Goal: Task Accomplishment & Management: Manage account settings

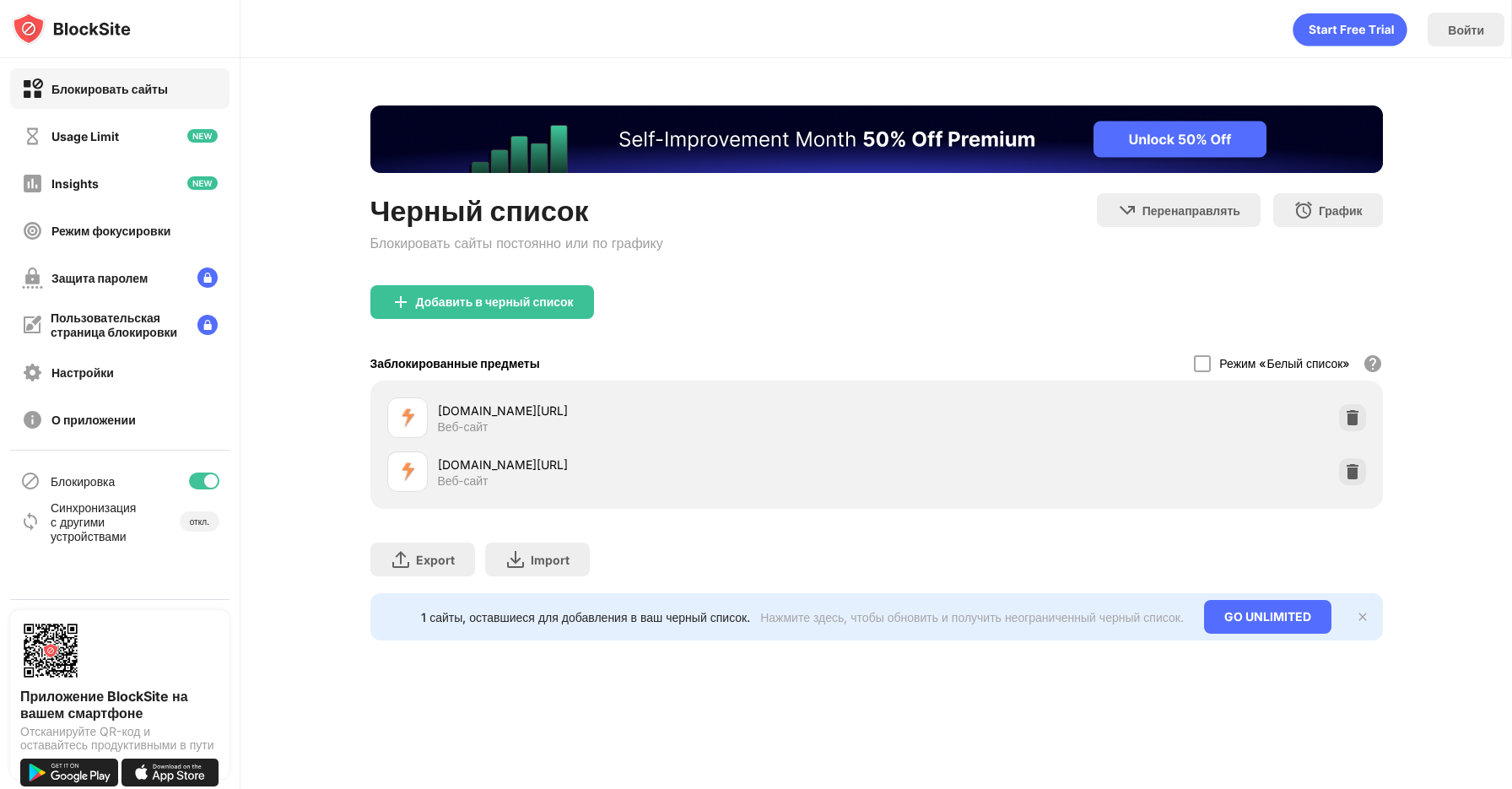
click at [1235, 364] on div "Режим «Белый список»" at bounding box center [1284, 363] width 130 height 15
click at [1194, 363] on div at bounding box center [1202, 363] width 17 height 17
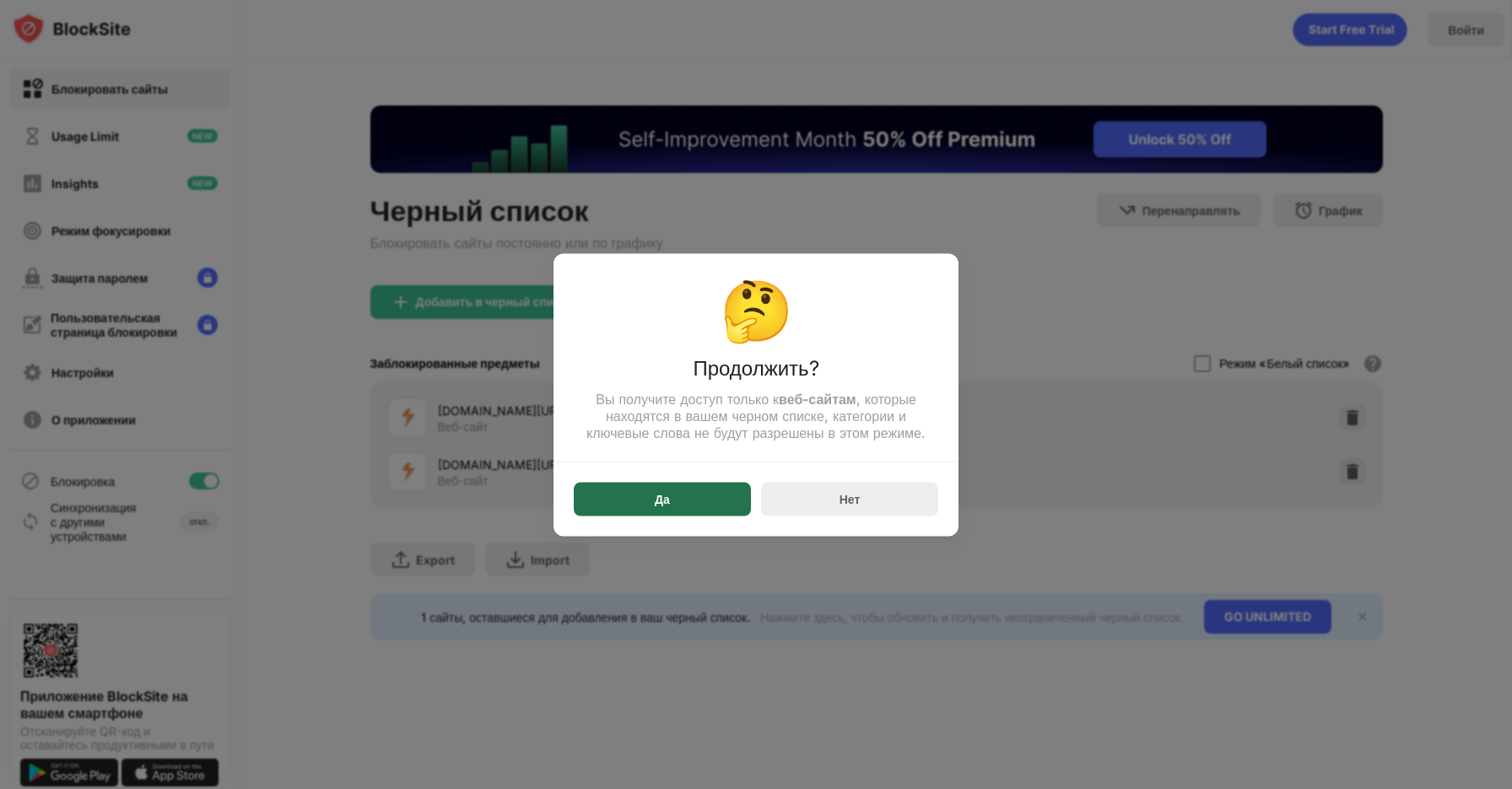
click at [642, 513] on div "Да" at bounding box center [662, 499] width 177 height 34
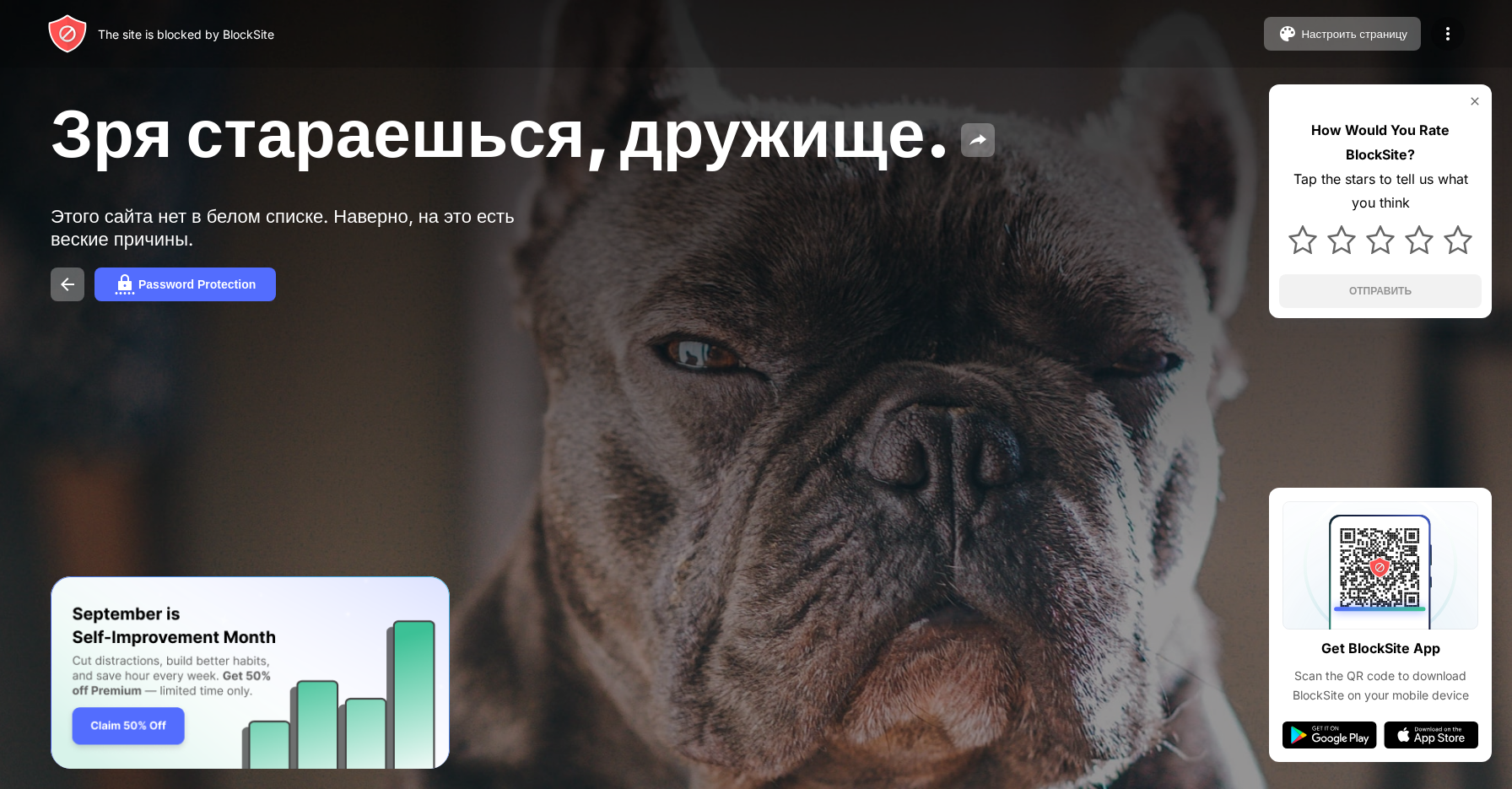
click at [1445, 35] on img at bounding box center [1448, 34] width 21 height 21
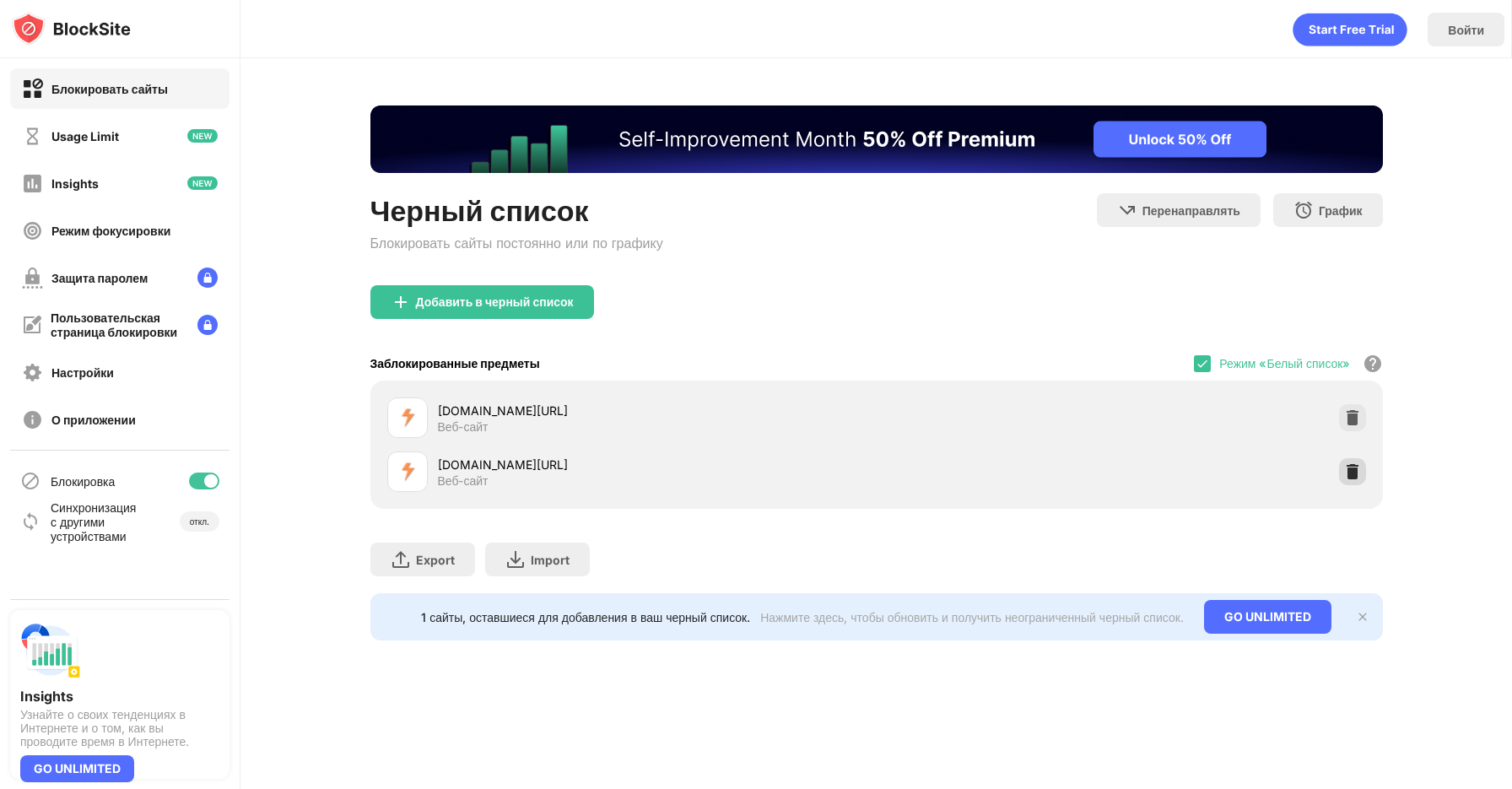
click at [1346, 468] on img at bounding box center [1352, 471] width 17 height 17
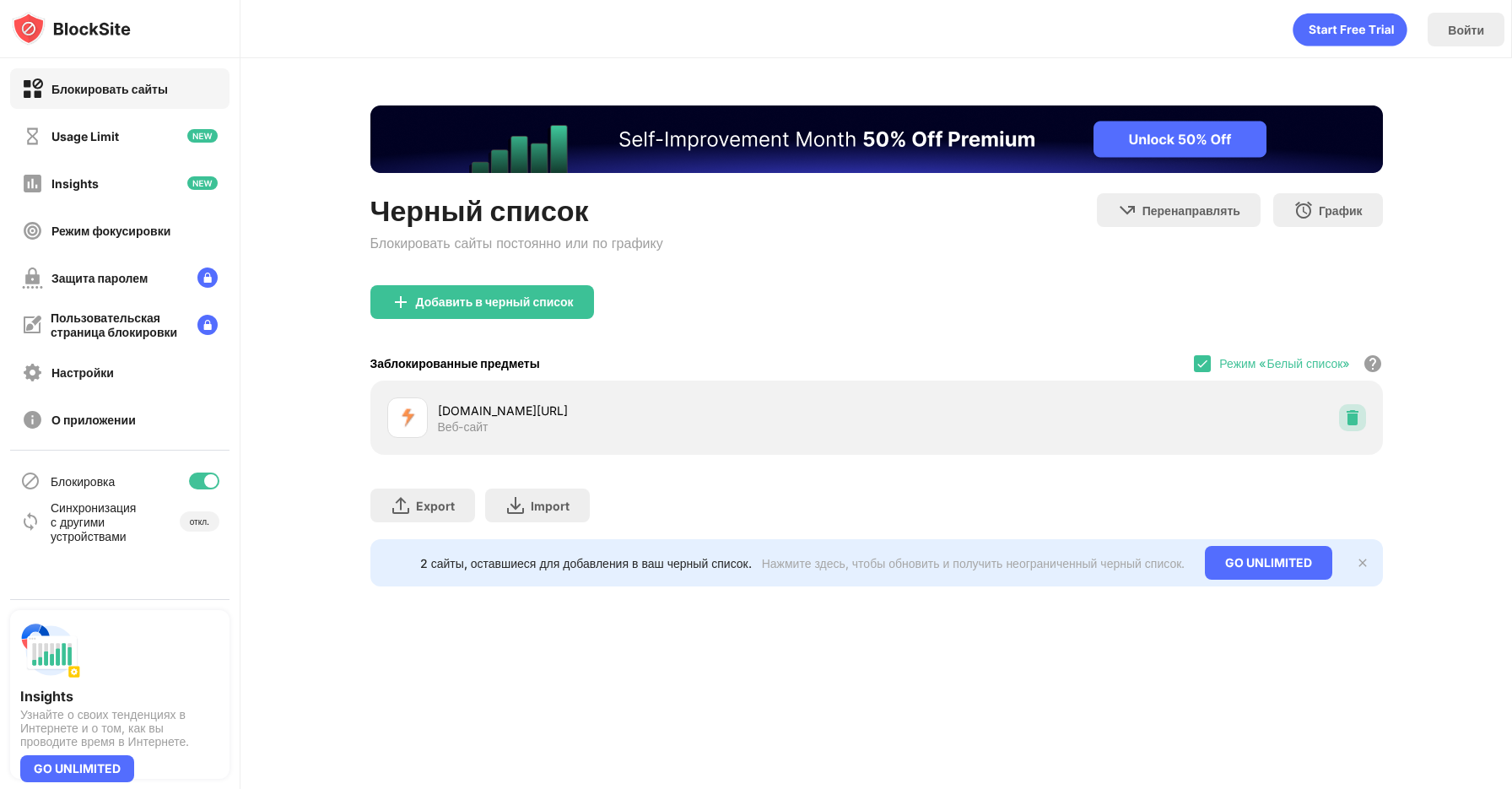
click at [1351, 420] on img at bounding box center [1352, 417] width 17 height 17
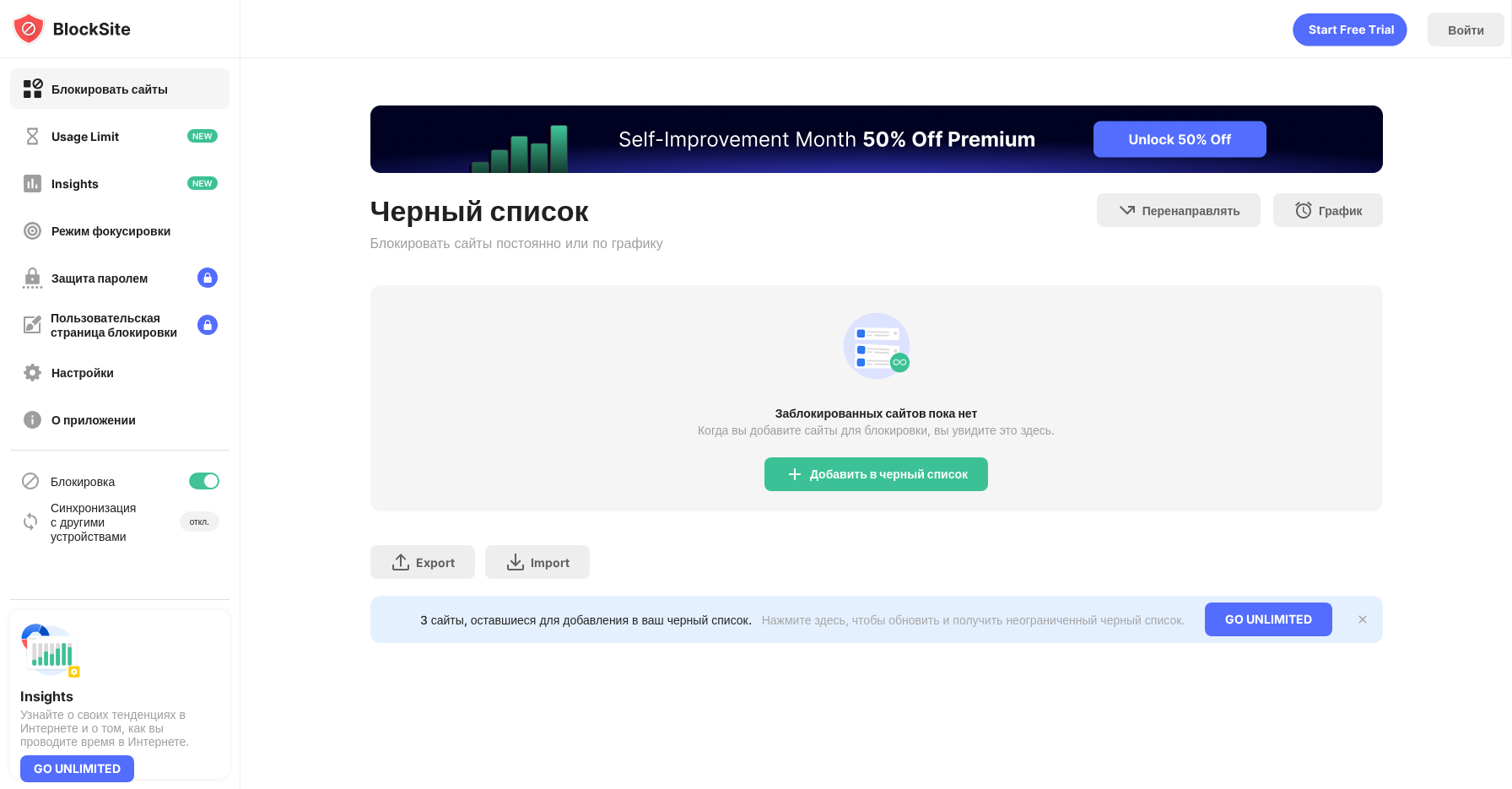
click at [1257, 376] on div "Заблокированных сайтов пока нет Когда вы добавите сайты для блокировки, вы увид…" at bounding box center [876, 398] width 1012 height 226
